Goal: Task Accomplishment & Management: Manage account settings

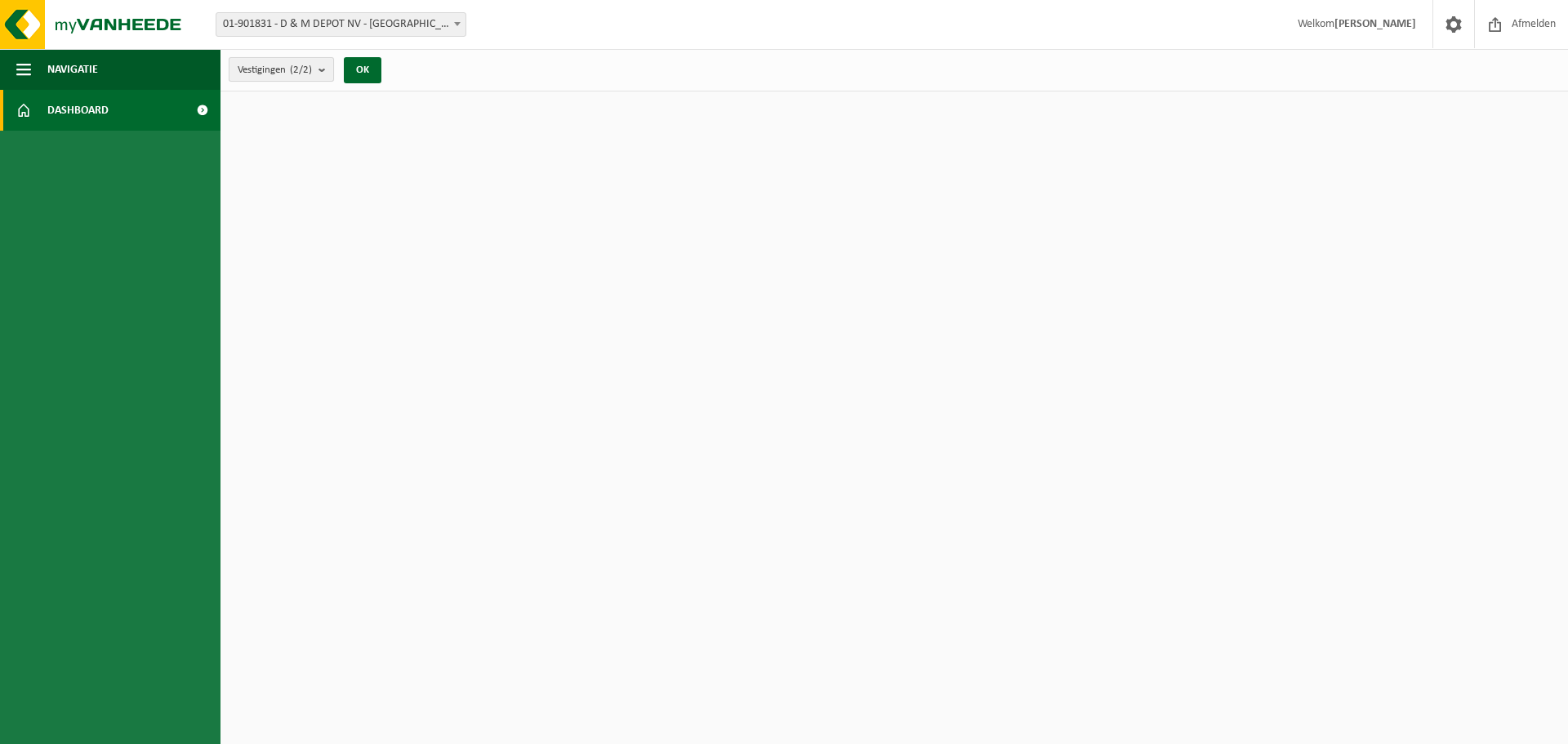
click at [312, 75] on count "(2/2)" at bounding box center [300, 69] width 22 height 11
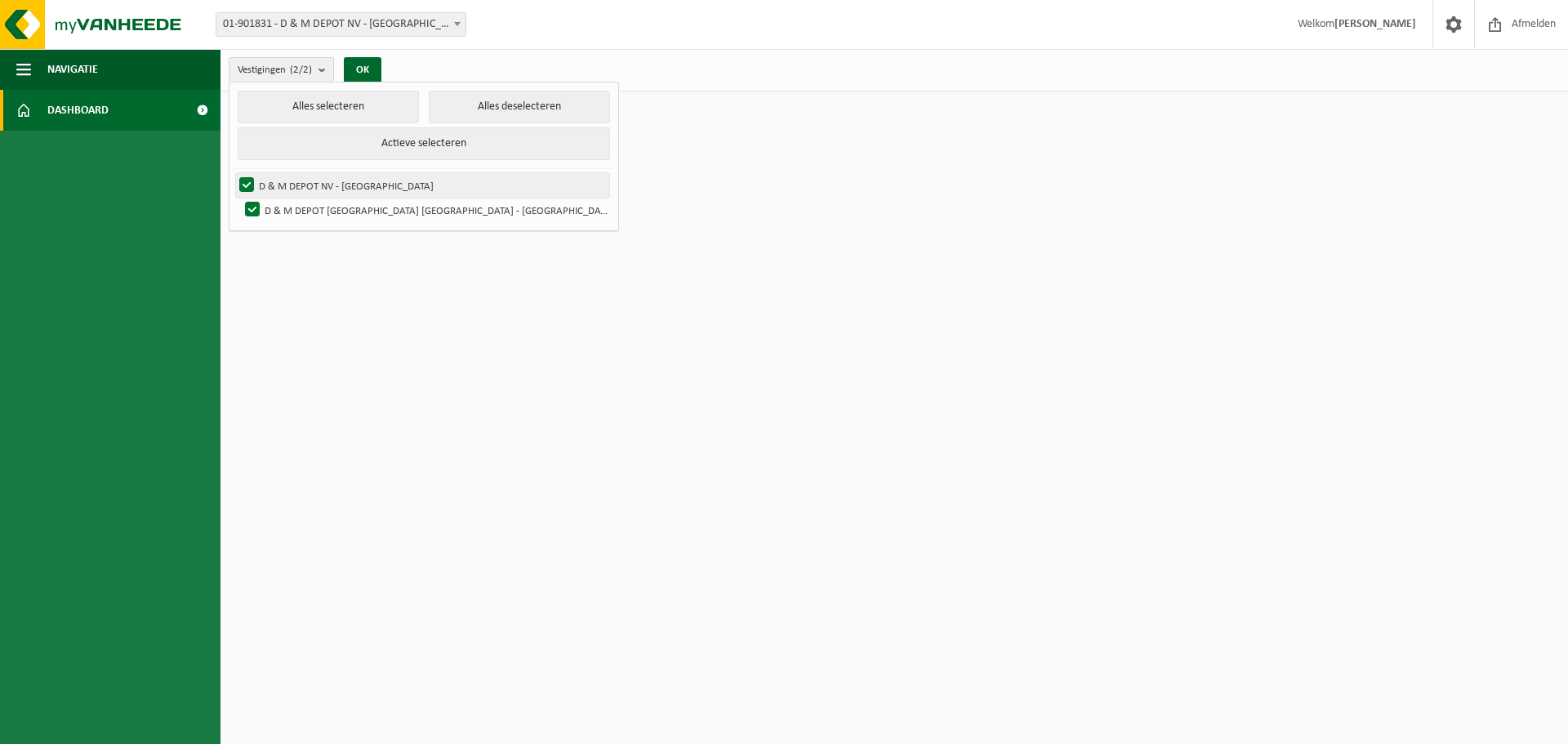
click at [249, 181] on label "D & M DEPOT NV - [GEOGRAPHIC_DATA]" at bounding box center [422, 185] width 373 height 25
click at [234, 173] on input "D & M DEPOT NV - [GEOGRAPHIC_DATA]" at bounding box center [233, 172] width 1 height 1
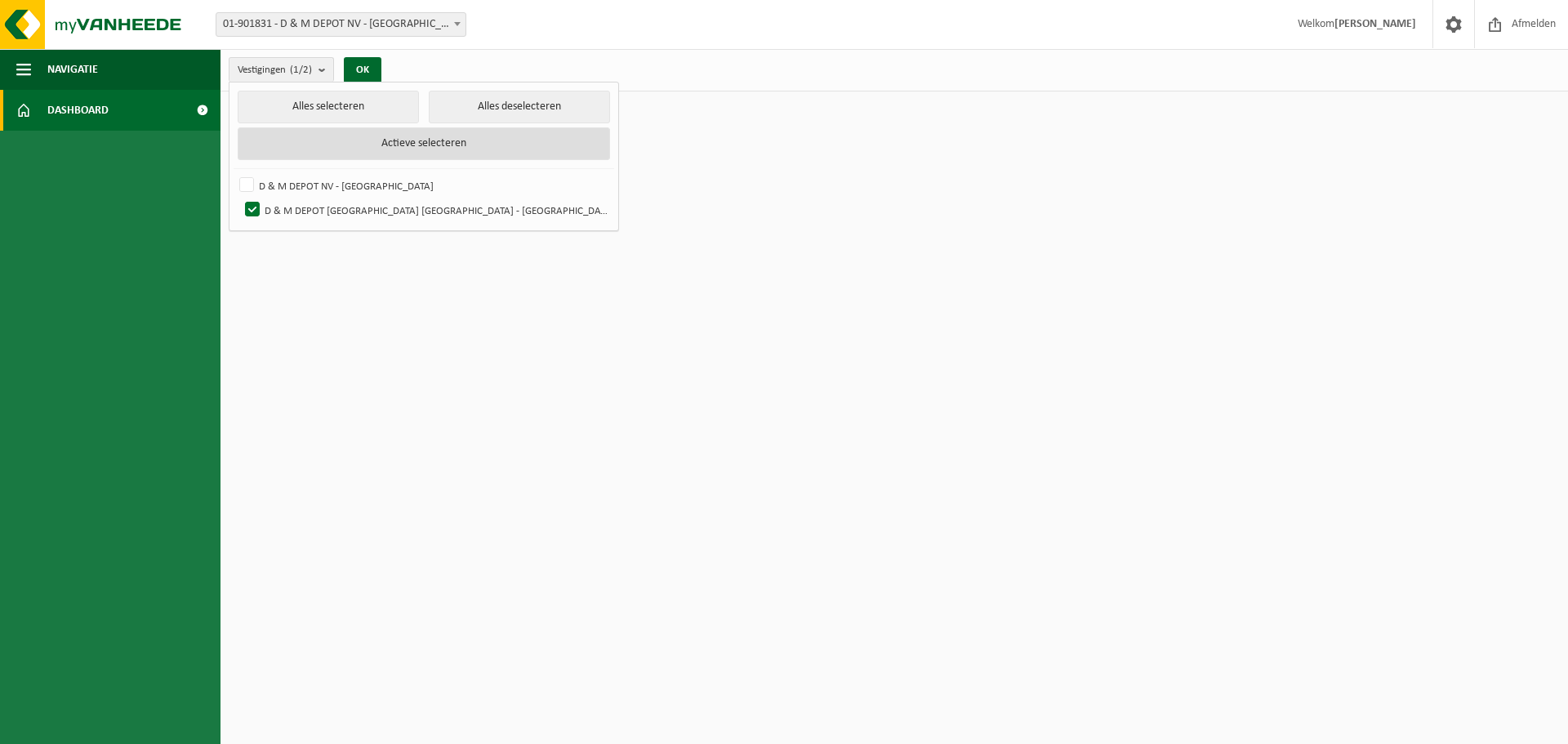
click at [439, 141] on button "Actieve selecteren" at bounding box center [424, 143] width 373 height 33
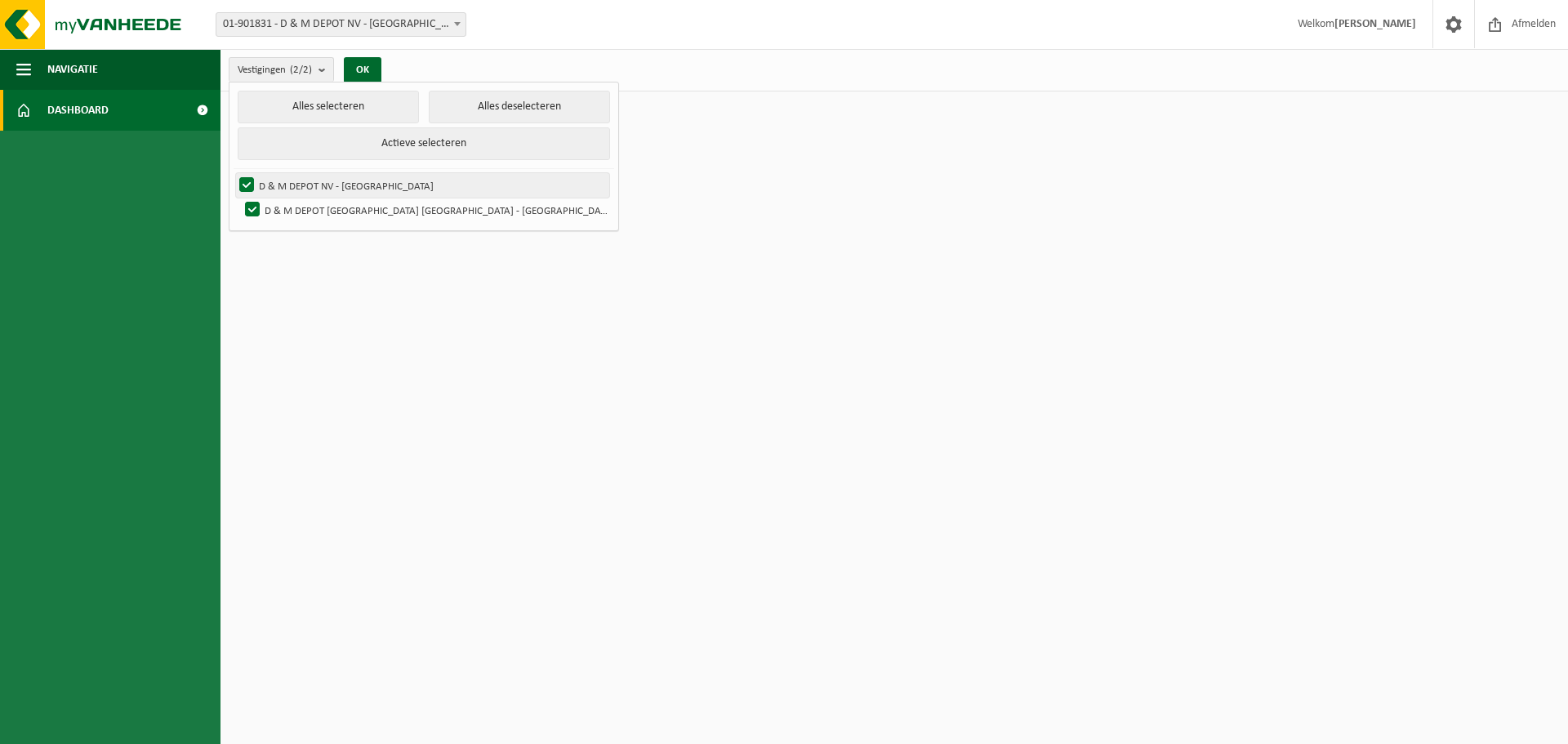
click at [247, 177] on label "D & M DEPOT NV - [GEOGRAPHIC_DATA]" at bounding box center [422, 185] width 373 height 25
click at [234, 173] on input "D & M DEPOT NV - [GEOGRAPHIC_DATA]" at bounding box center [233, 172] width 1 height 1
checkbox input "false"
click at [362, 66] on button "OK" at bounding box center [363, 70] width 38 height 26
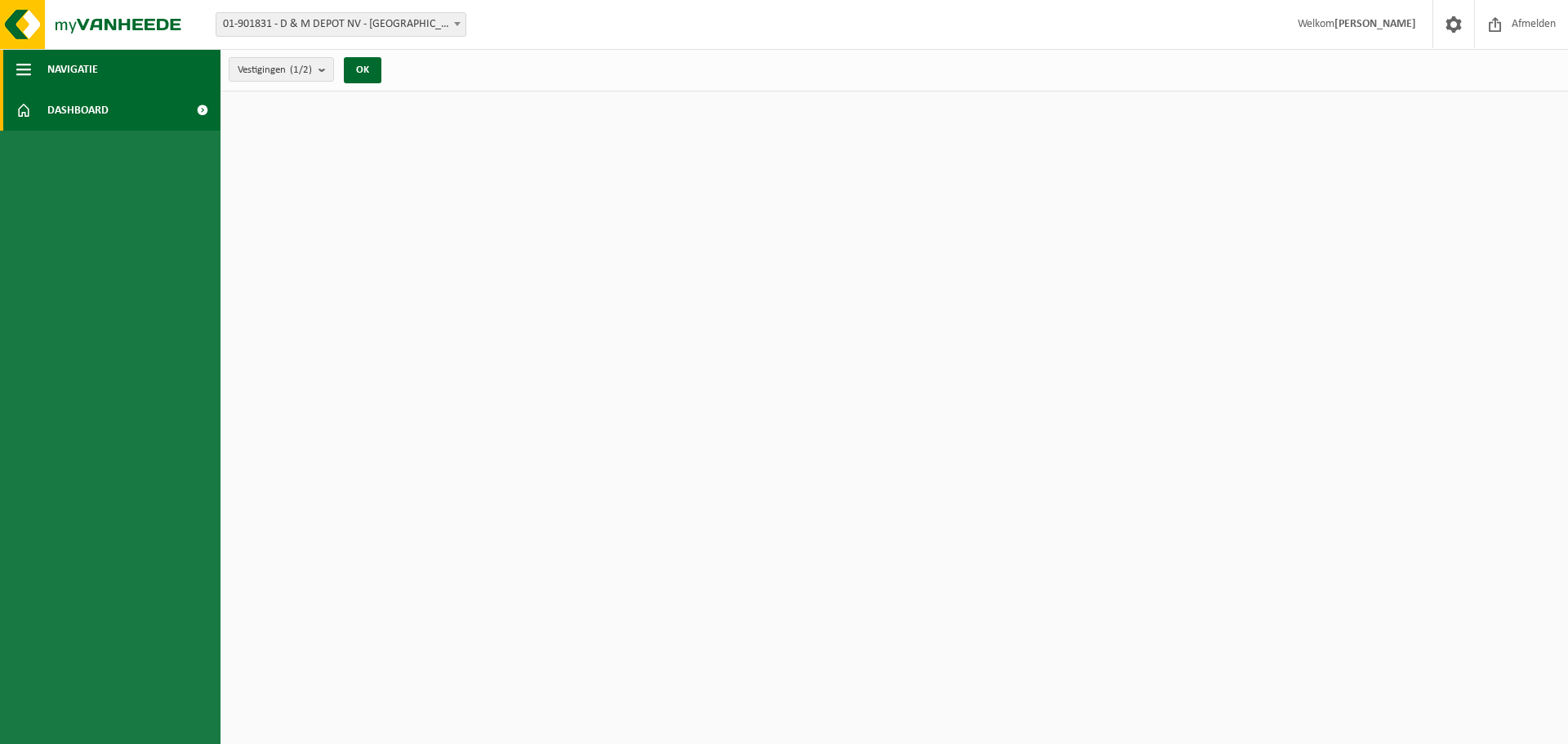
click at [11, 57] on button "Navigatie" at bounding box center [110, 69] width 220 height 41
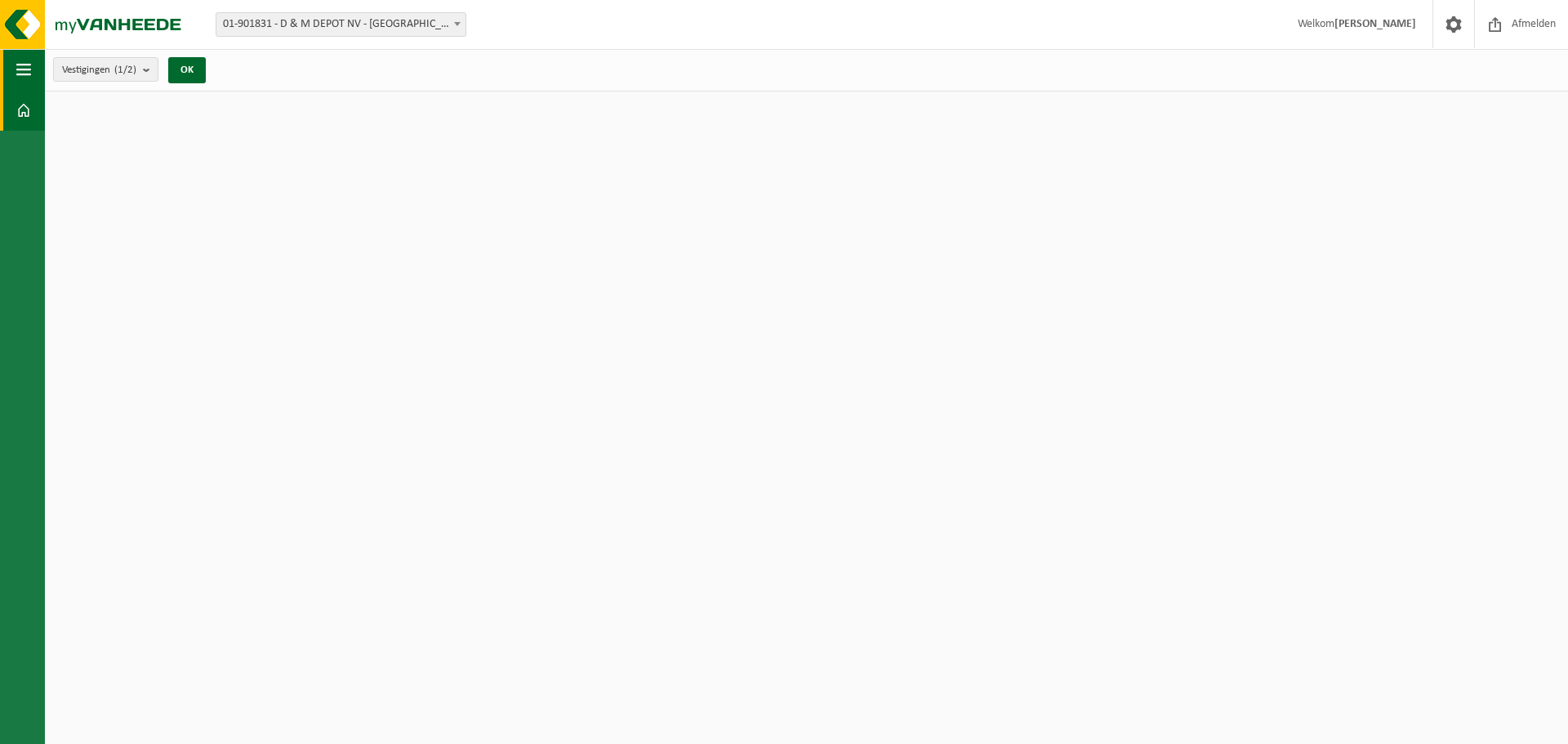
click at [24, 61] on span "button" at bounding box center [24, 69] width 15 height 41
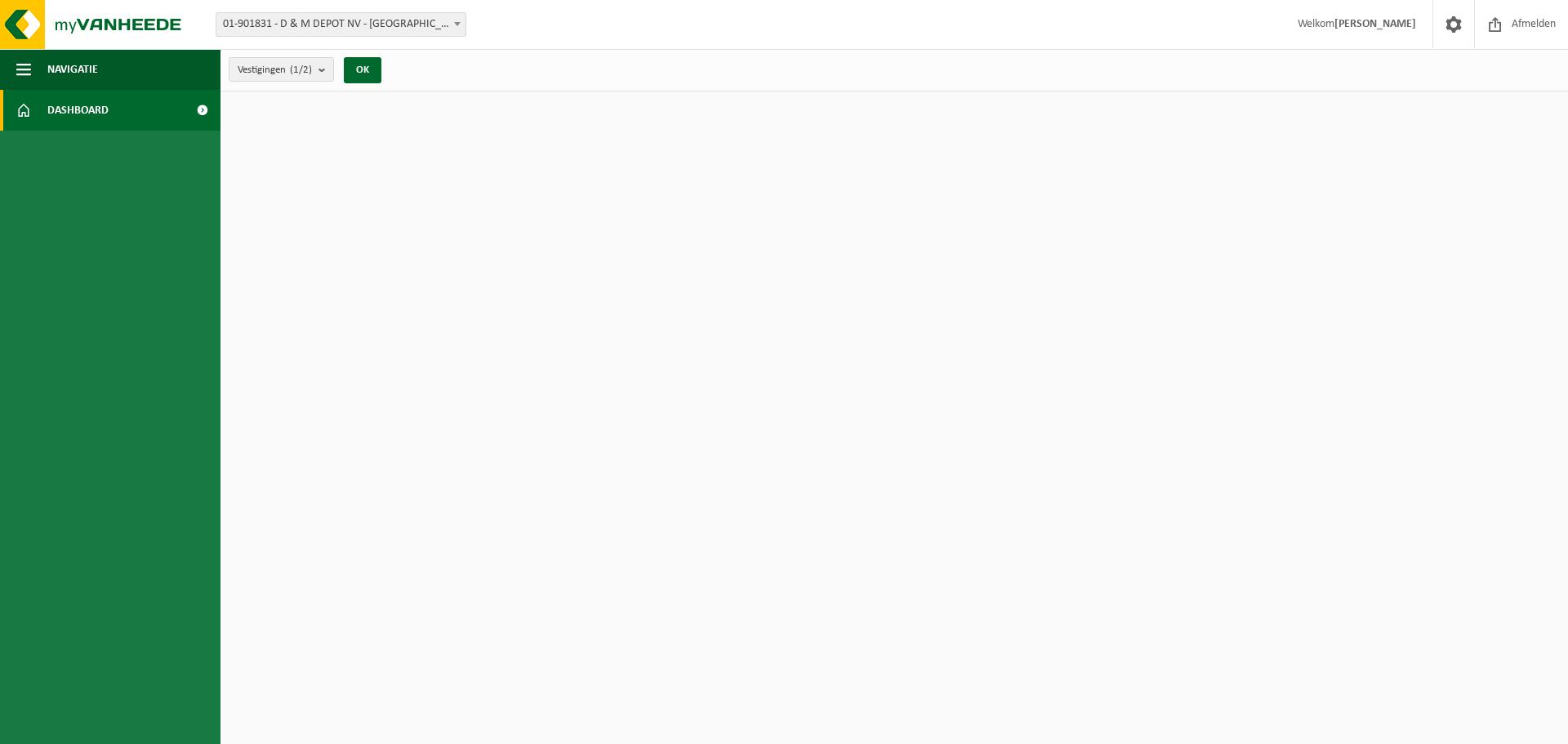
click at [9, 108] on link "Dashboard" at bounding box center [110, 110] width 220 height 41
click at [54, 101] on span "Dashboard" at bounding box center [78, 110] width 61 height 41
click at [24, 105] on span at bounding box center [24, 110] width 15 height 41
click at [200, 106] on span at bounding box center [202, 110] width 37 height 41
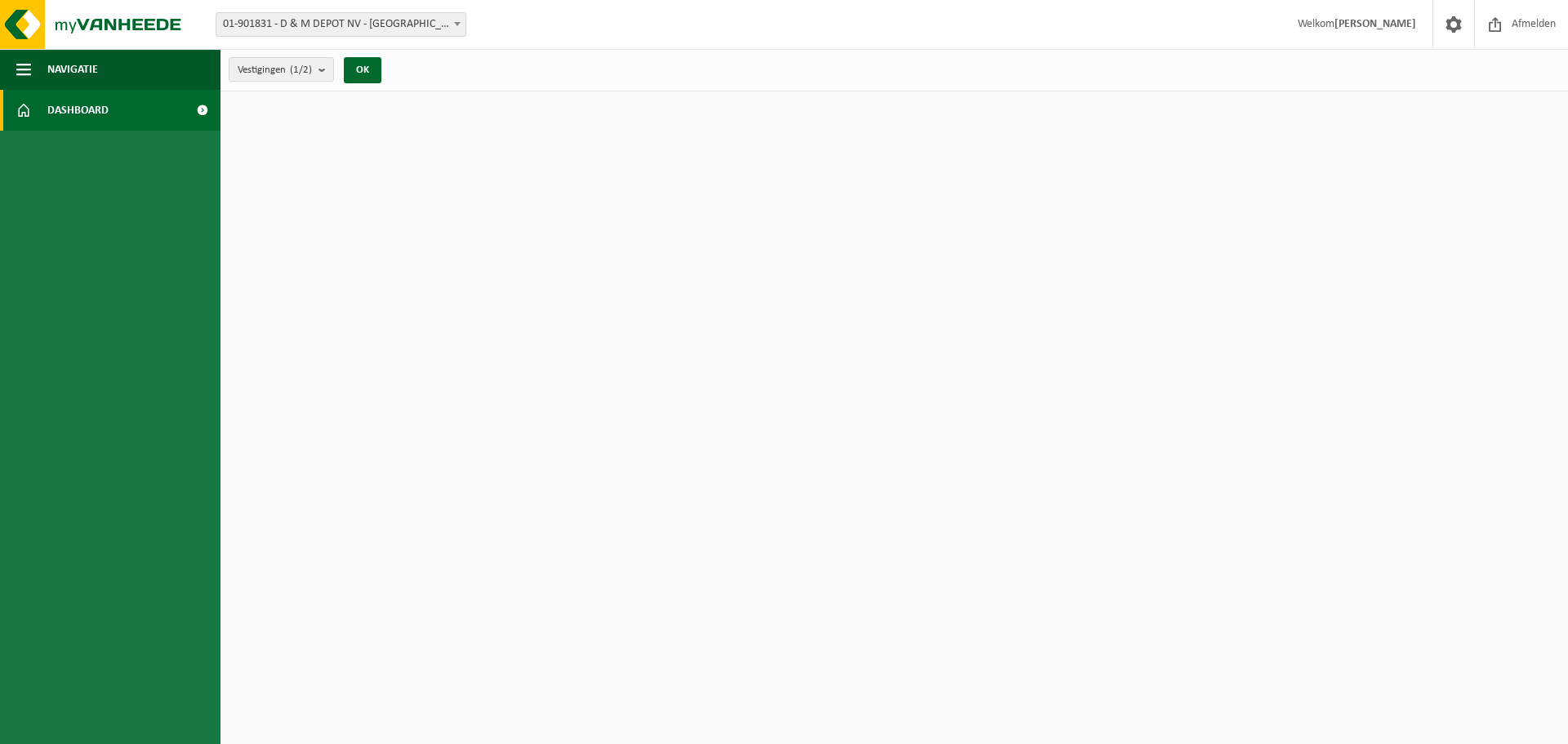
click at [87, 66] on span "Navigatie" at bounding box center [73, 69] width 51 height 41
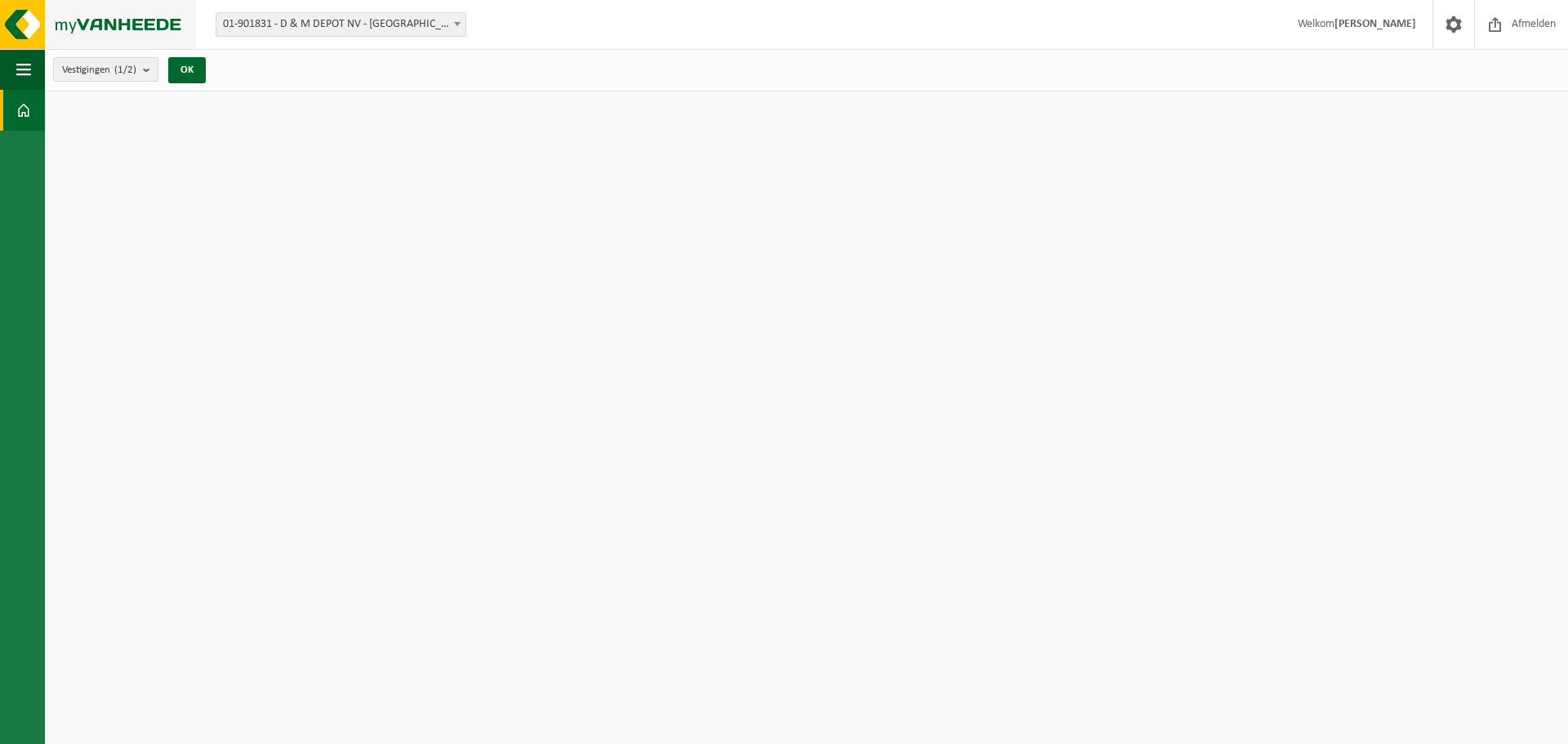
click at [12, 21] on img at bounding box center [97, 25] width 196 height 49
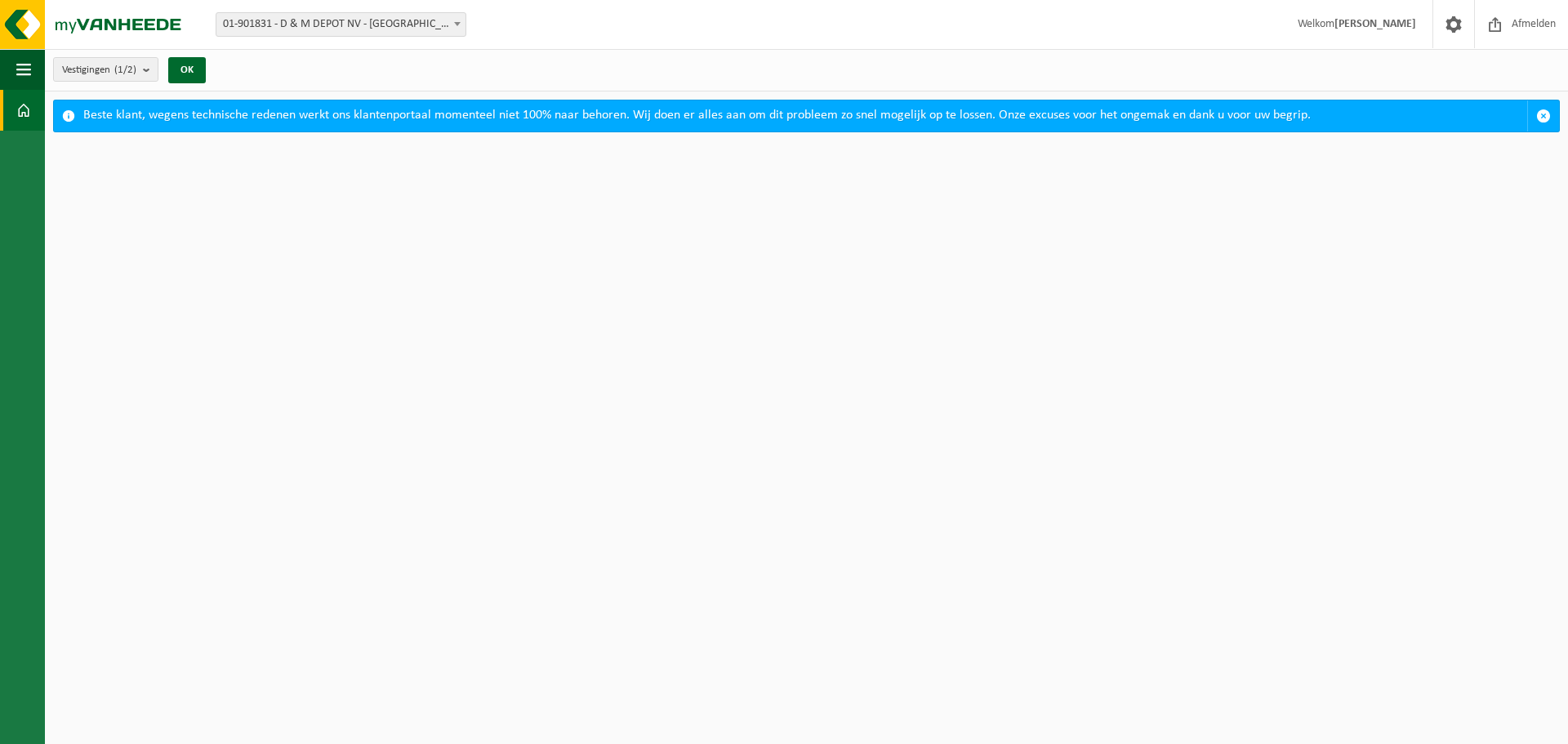
click at [1336, 26] on strong "[PERSON_NAME]" at bounding box center [1375, 24] width 82 height 12
click at [1542, 112] on span "button" at bounding box center [1543, 116] width 15 height 15
